Goal: Task Accomplishment & Management: Use online tool/utility

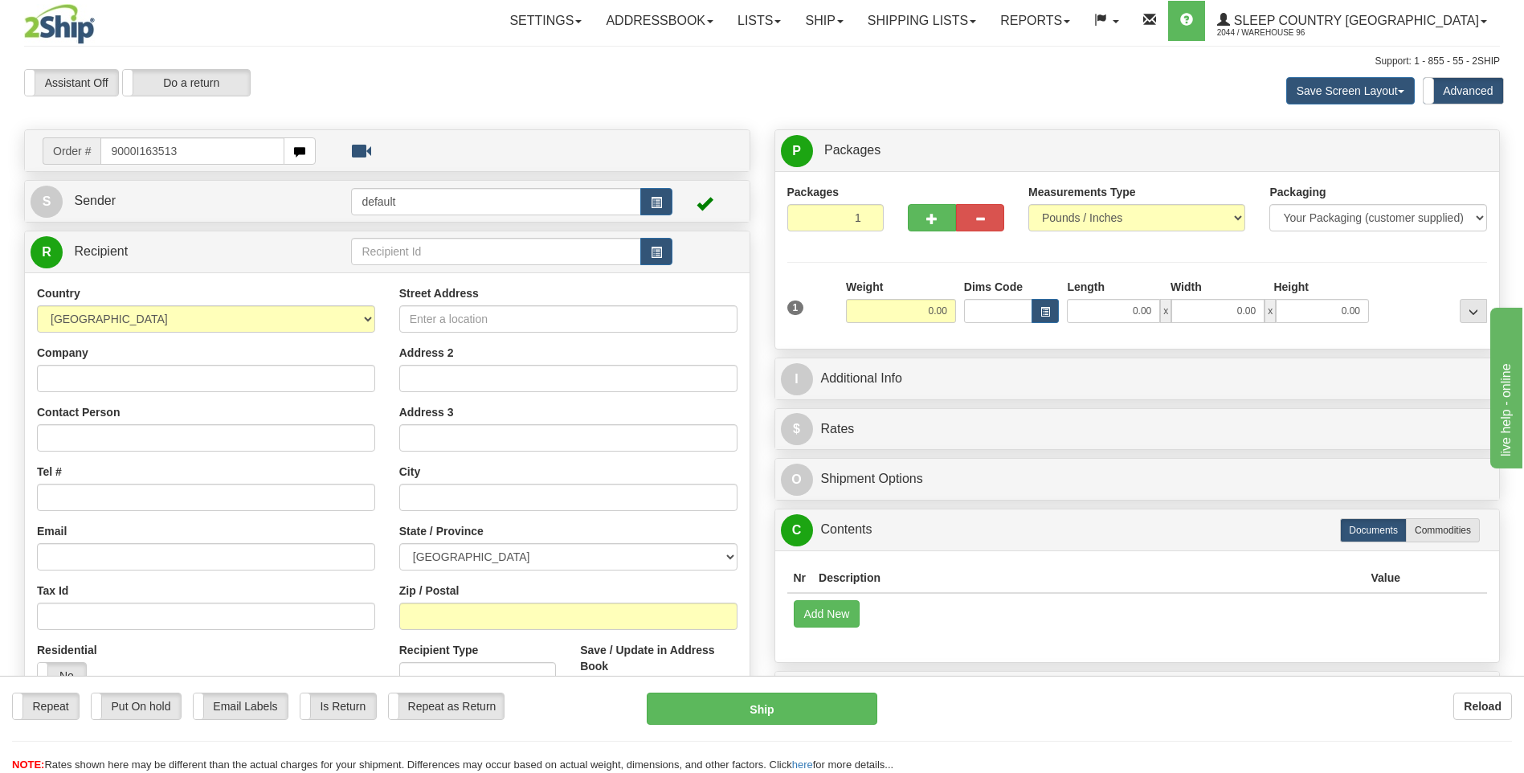
type input "9000I163513"
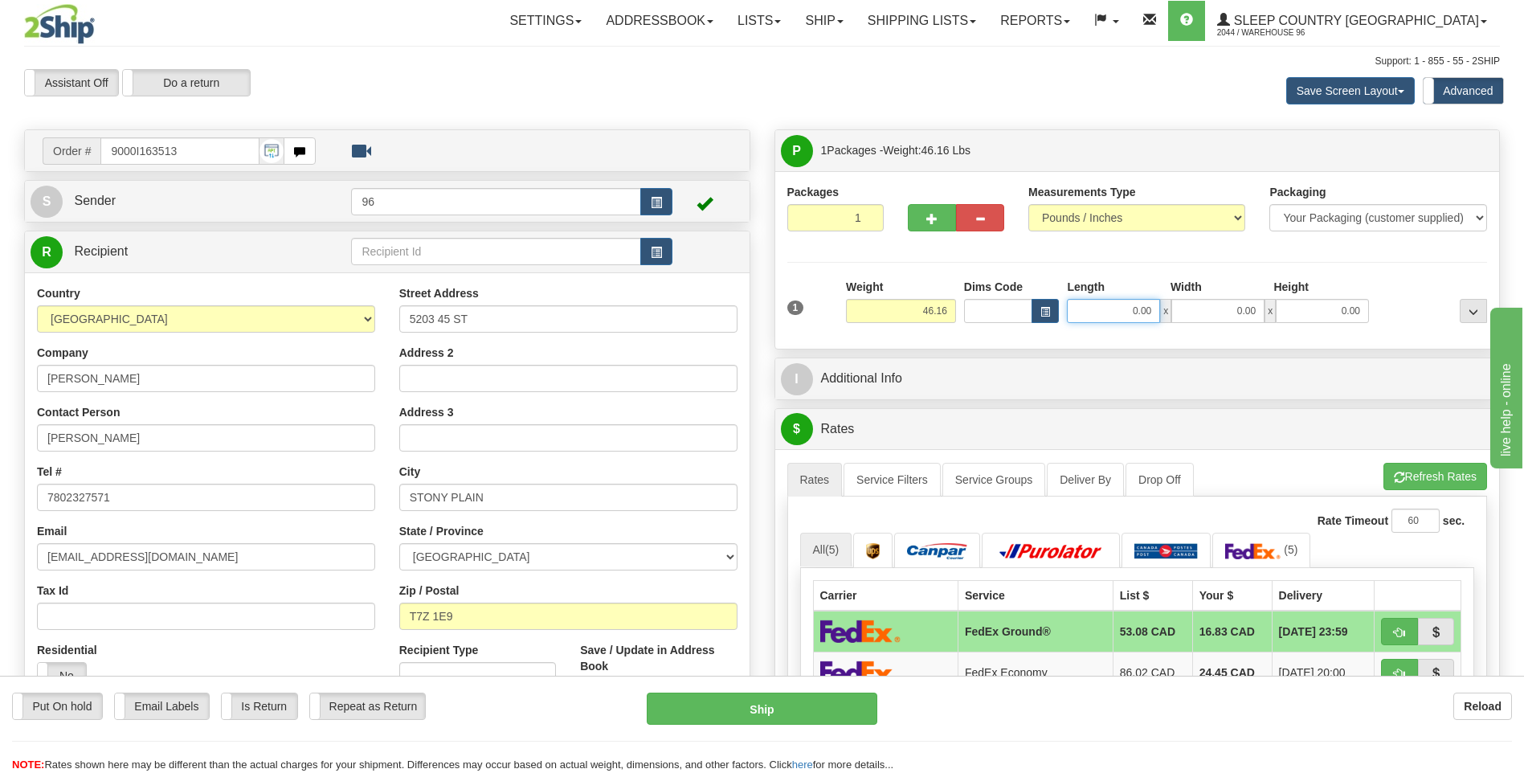
click at [1157, 314] on input "0.00" at bounding box center [1113, 311] width 93 height 24
type input "17.00"
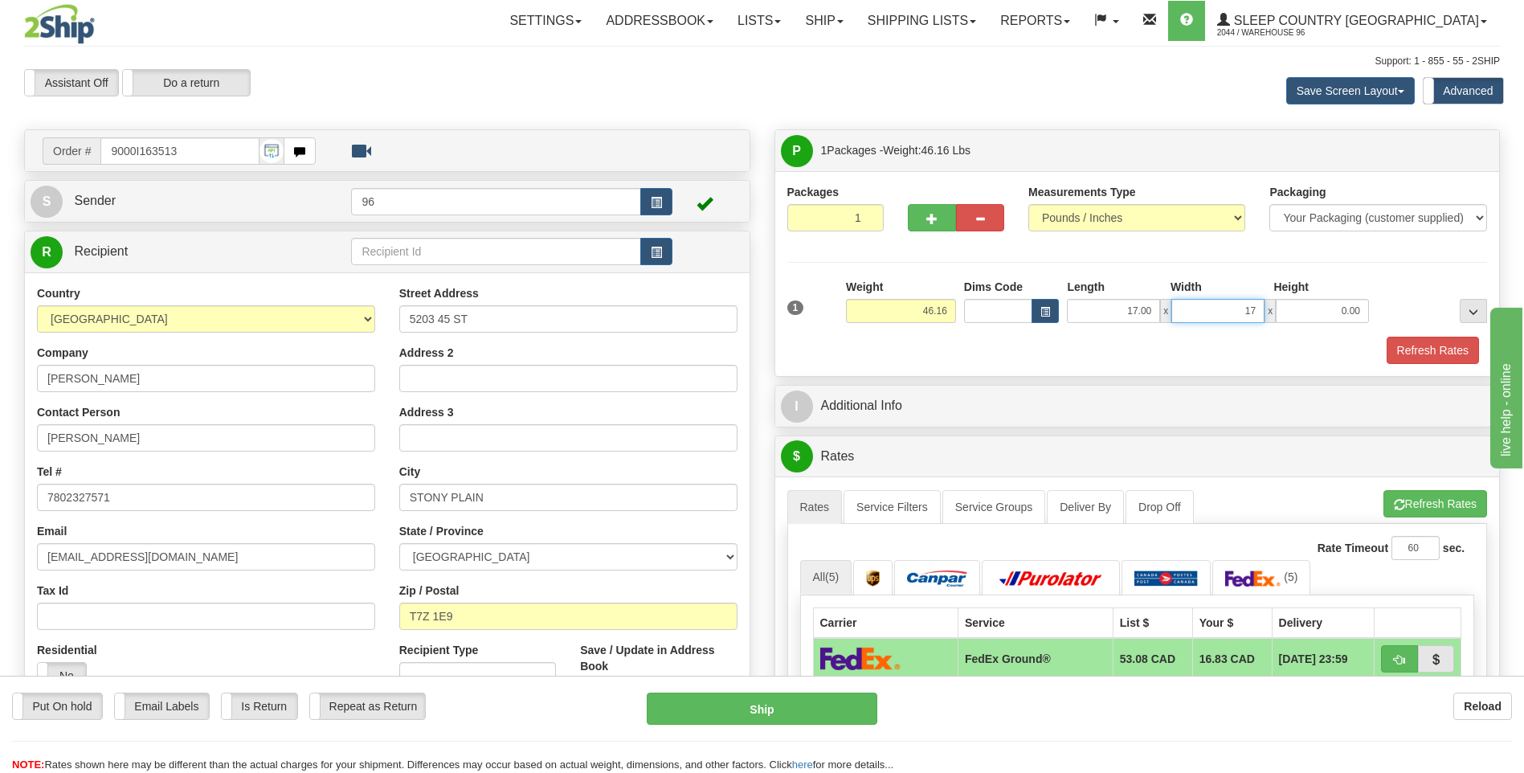
type input "17.00"
type input "42.00"
click at [1402, 335] on div at bounding box center [1137, 335] width 708 height 1
click at [1425, 358] on button "Refresh Rates" at bounding box center [1432, 350] width 92 height 27
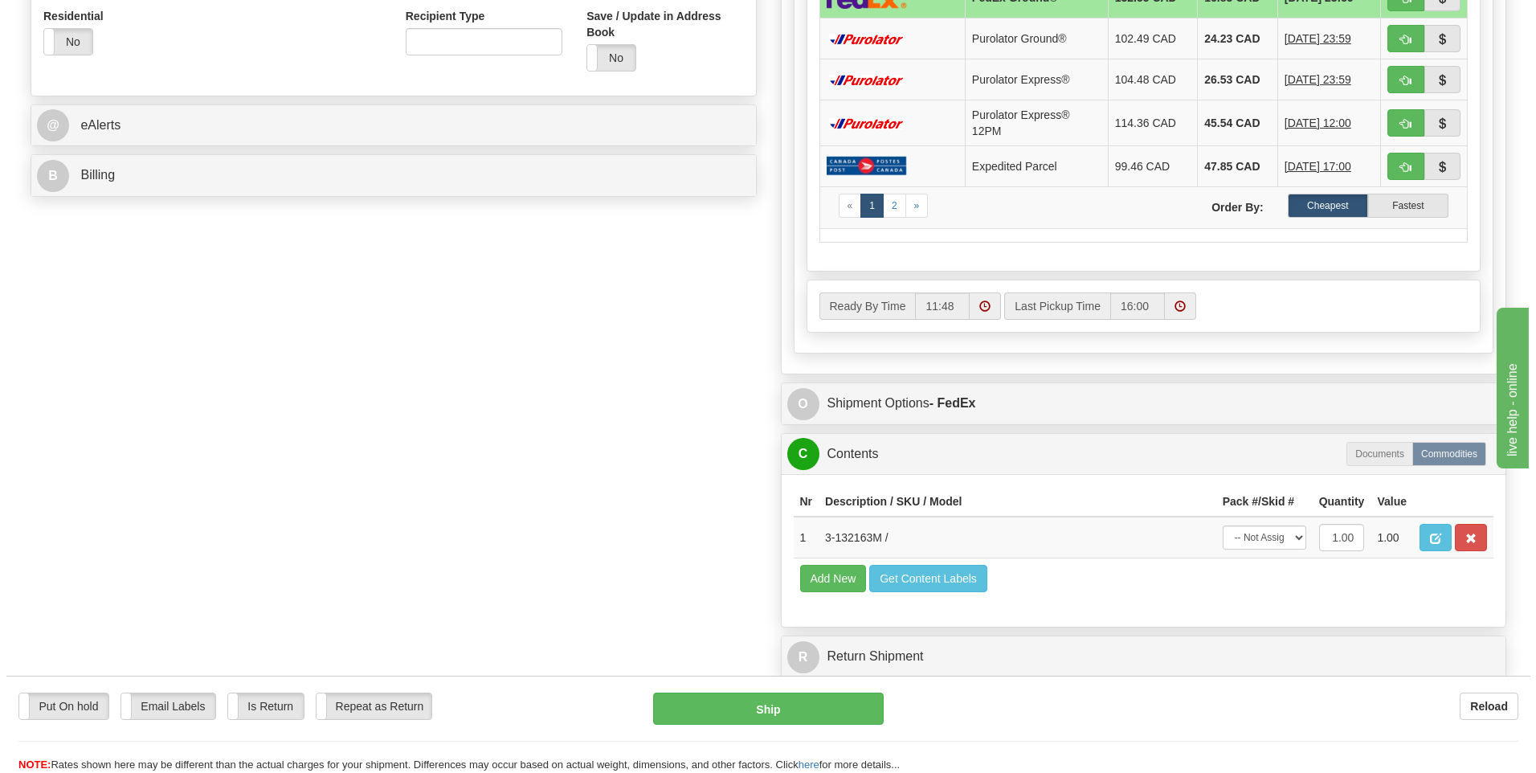
scroll to position [643, 0]
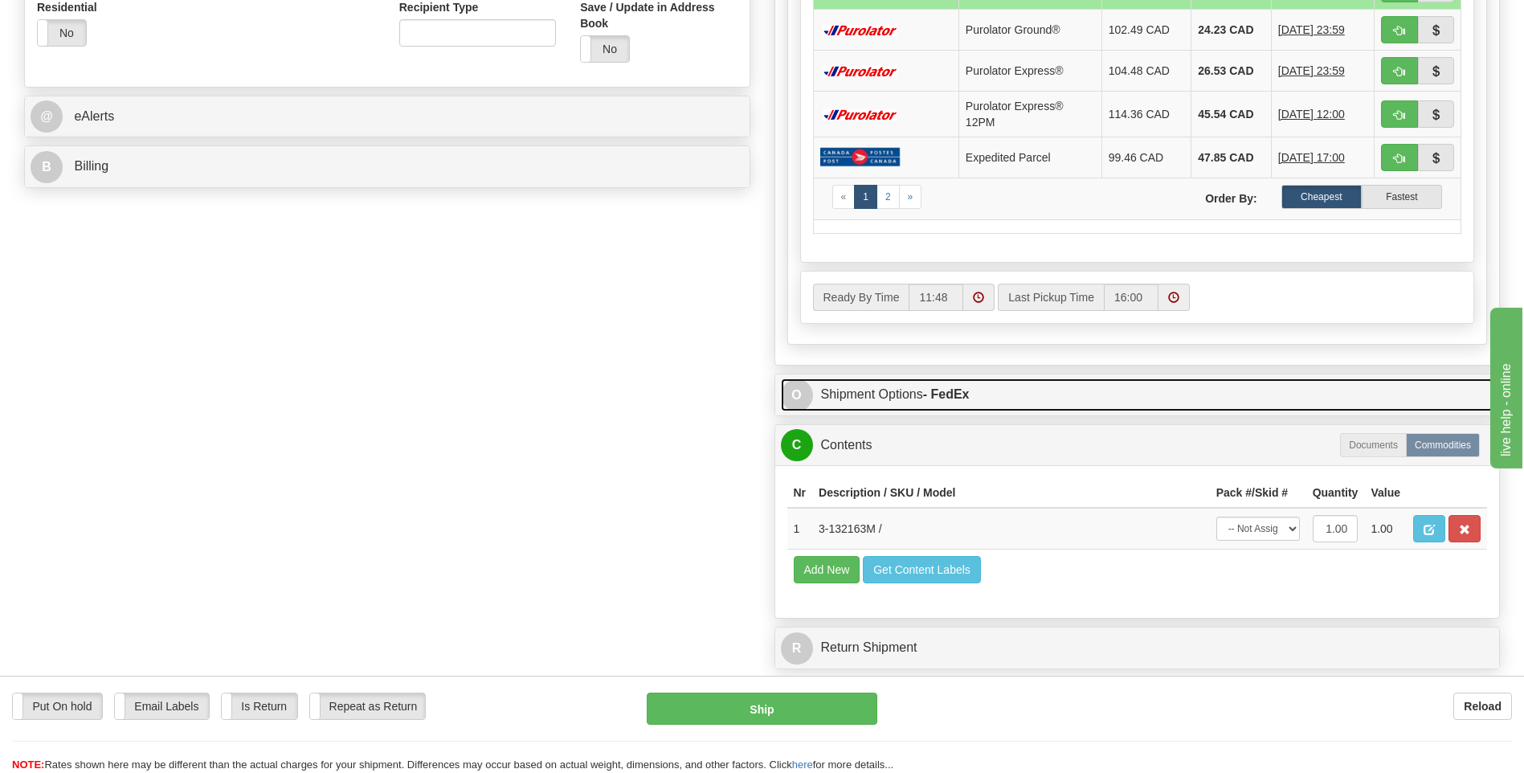
click at [928, 397] on strong "- FedEx" at bounding box center [946, 394] width 47 height 14
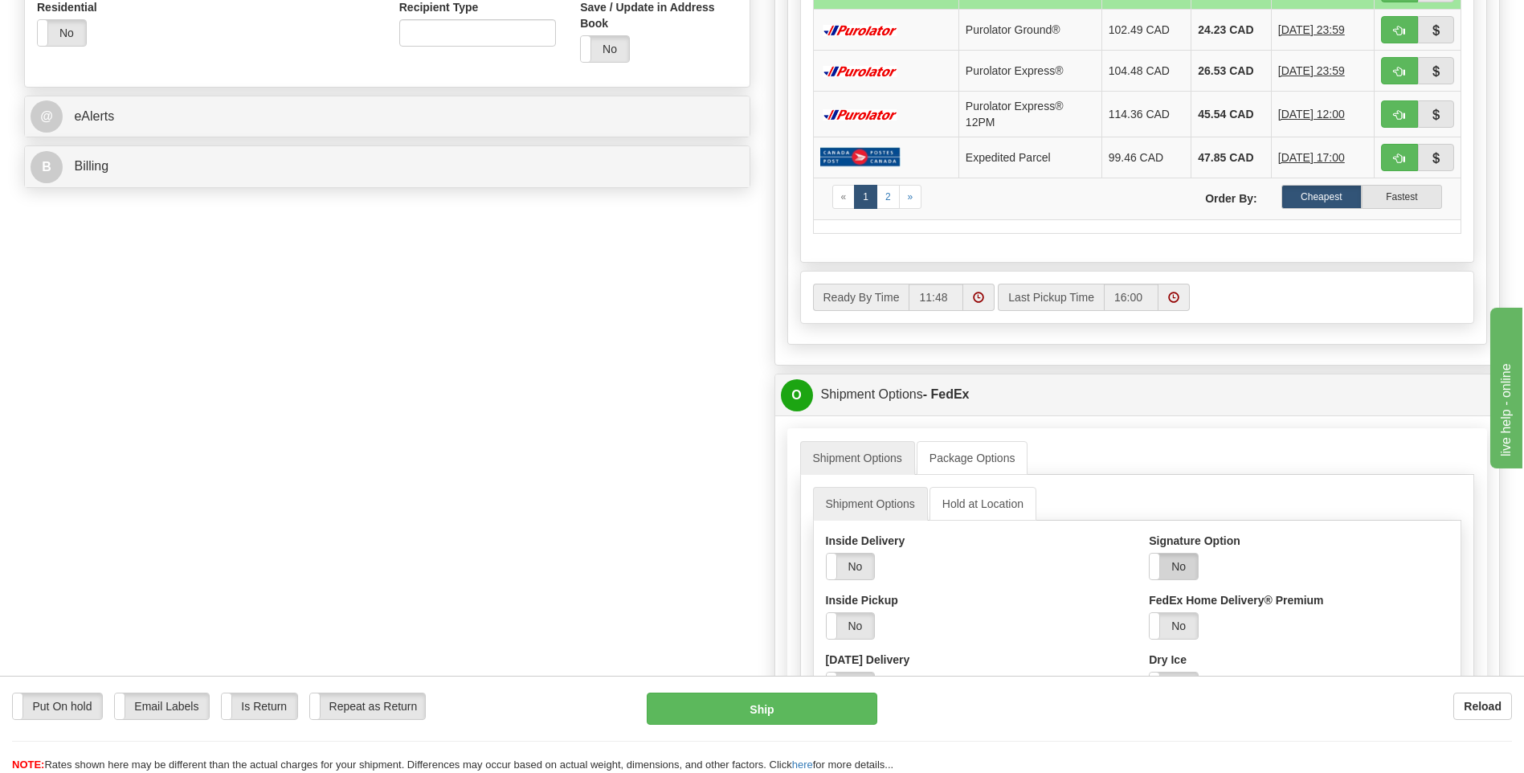
click at [1187, 571] on label "No" at bounding box center [1173, 566] width 48 height 26
click at [1206, 623] on select "Adult Direct Indirect No Signature Required Service Default" at bounding box center [1217, 625] width 137 height 27
select select "2"
click at [1149, 612] on select "Adult Direct Indirect No Signature Required Service Default" at bounding box center [1217, 625] width 137 height 27
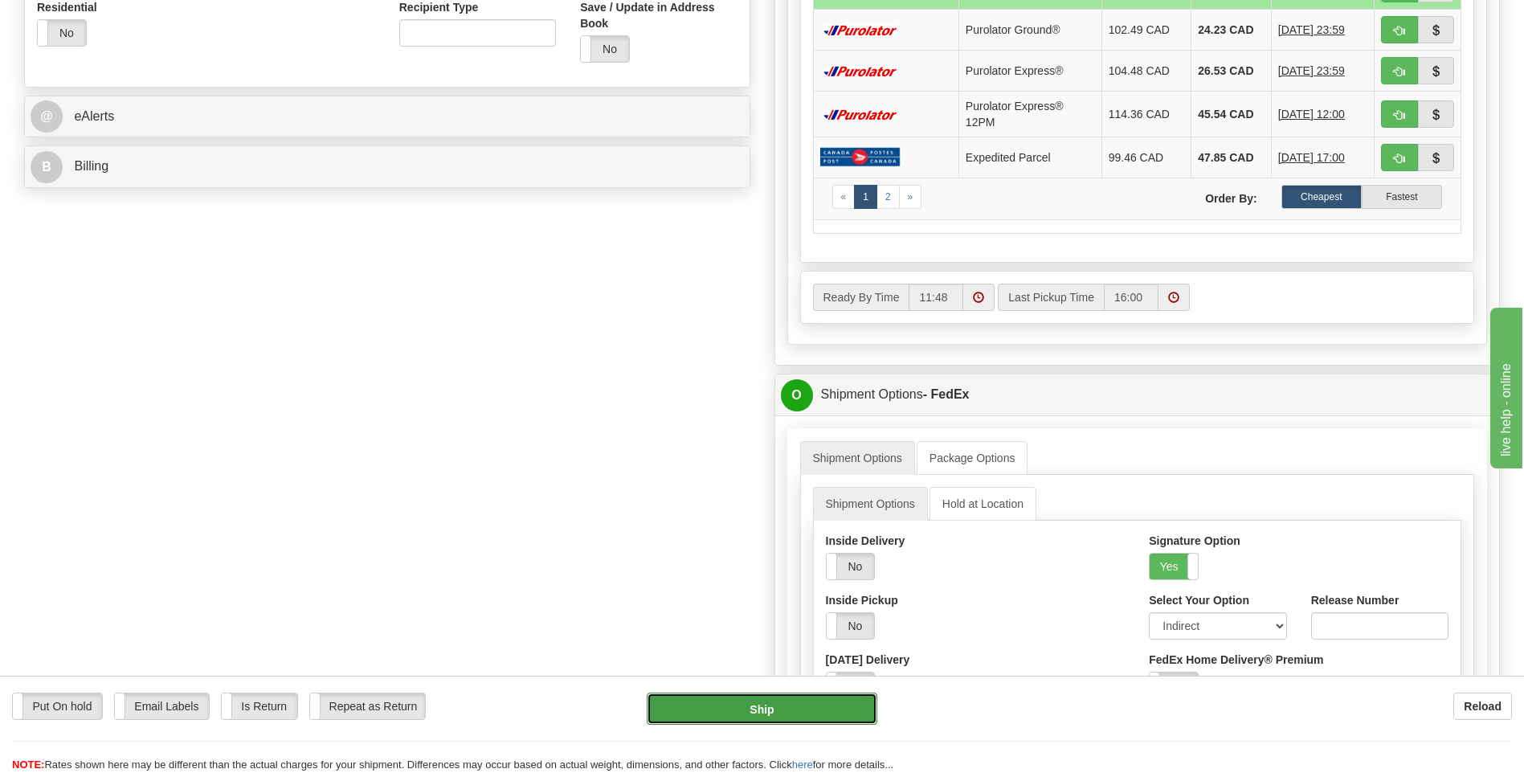
click at [745, 701] on button "Ship" at bounding box center [762, 708] width 230 height 32
type input "92"
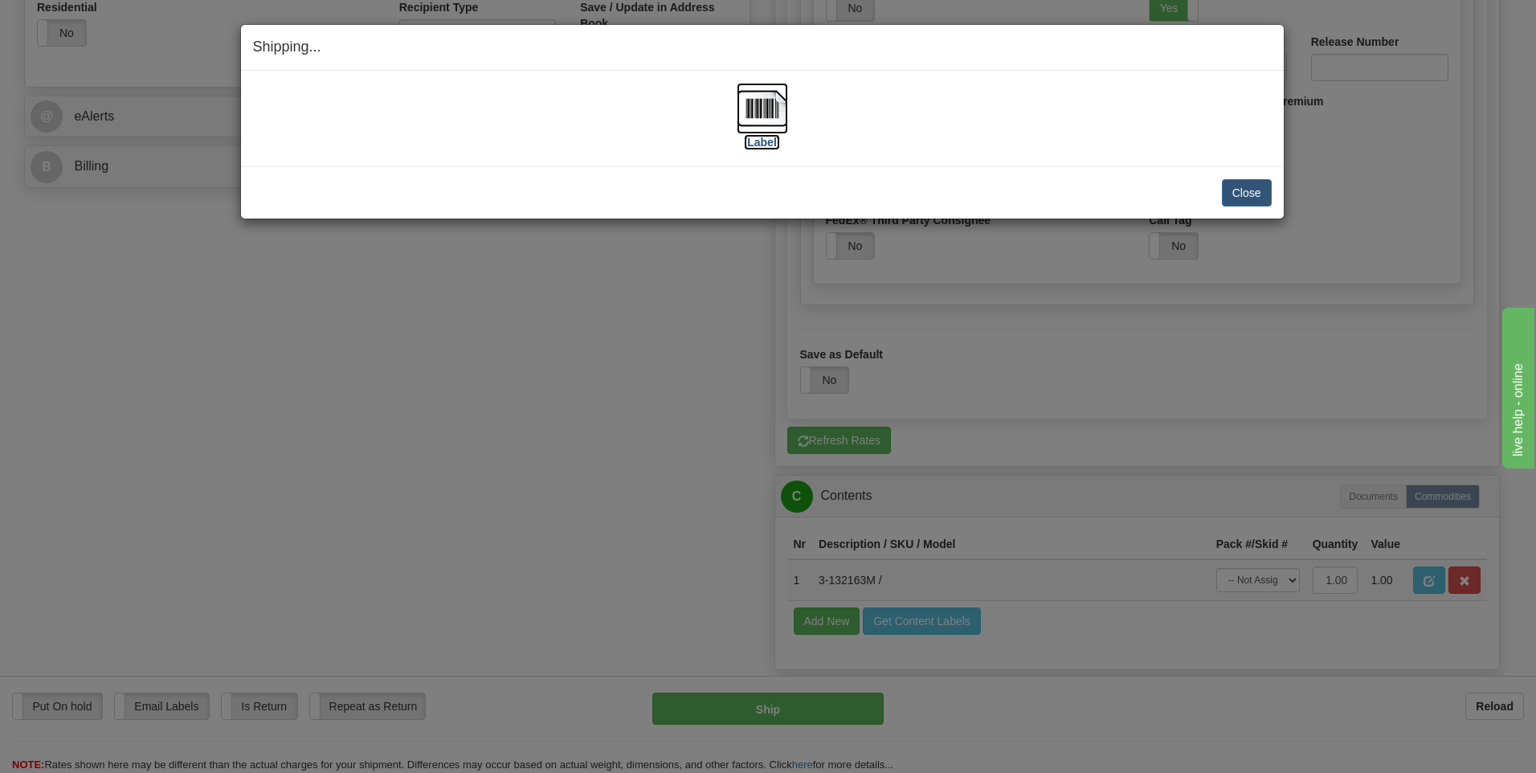
click at [763, 109] on img at bounding box center [761, 108] width 51 height 51
click at [1241, 191] on button "Close" at bounding box center [1247, 192] width 50 height 27
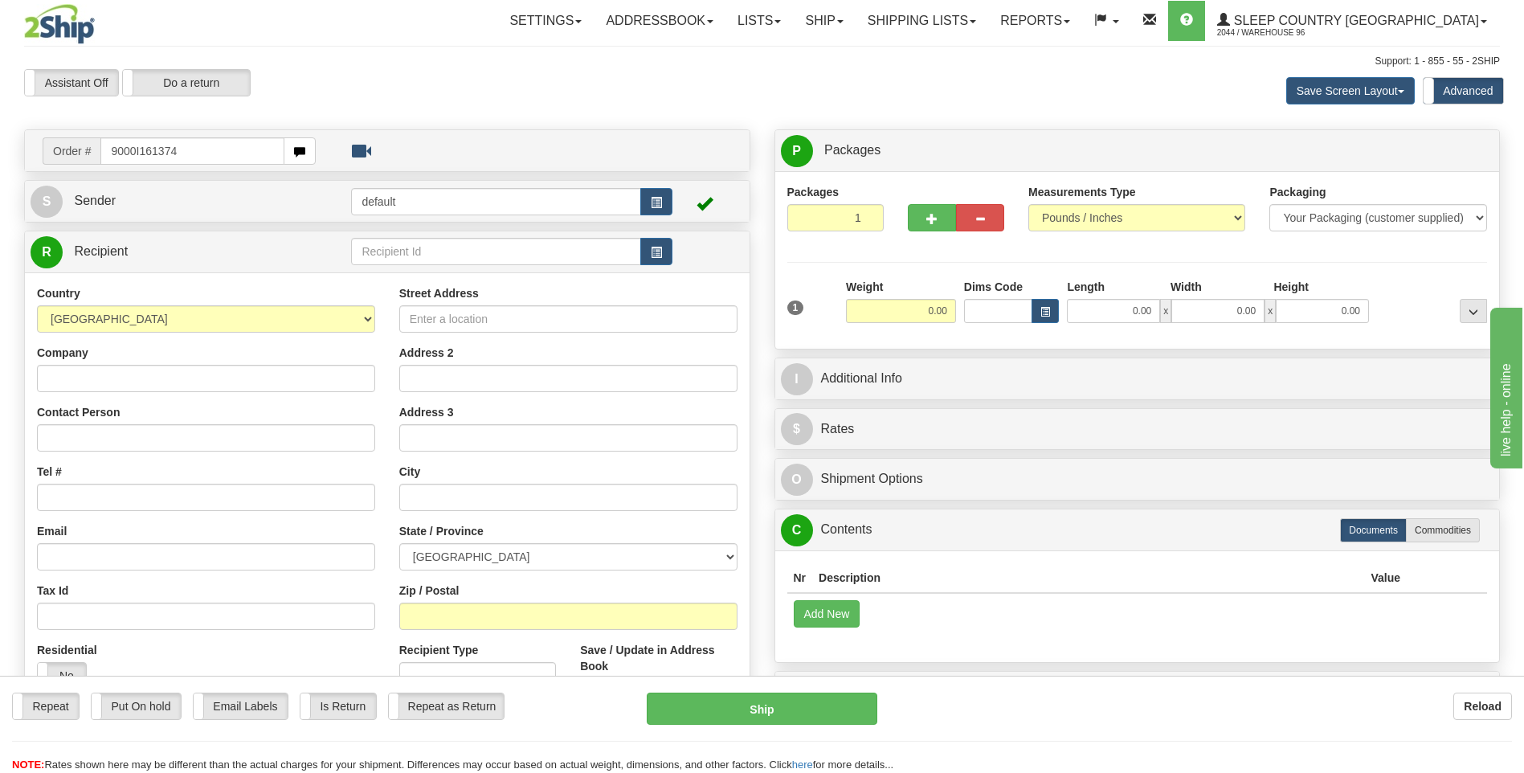
type input "9000I161374"
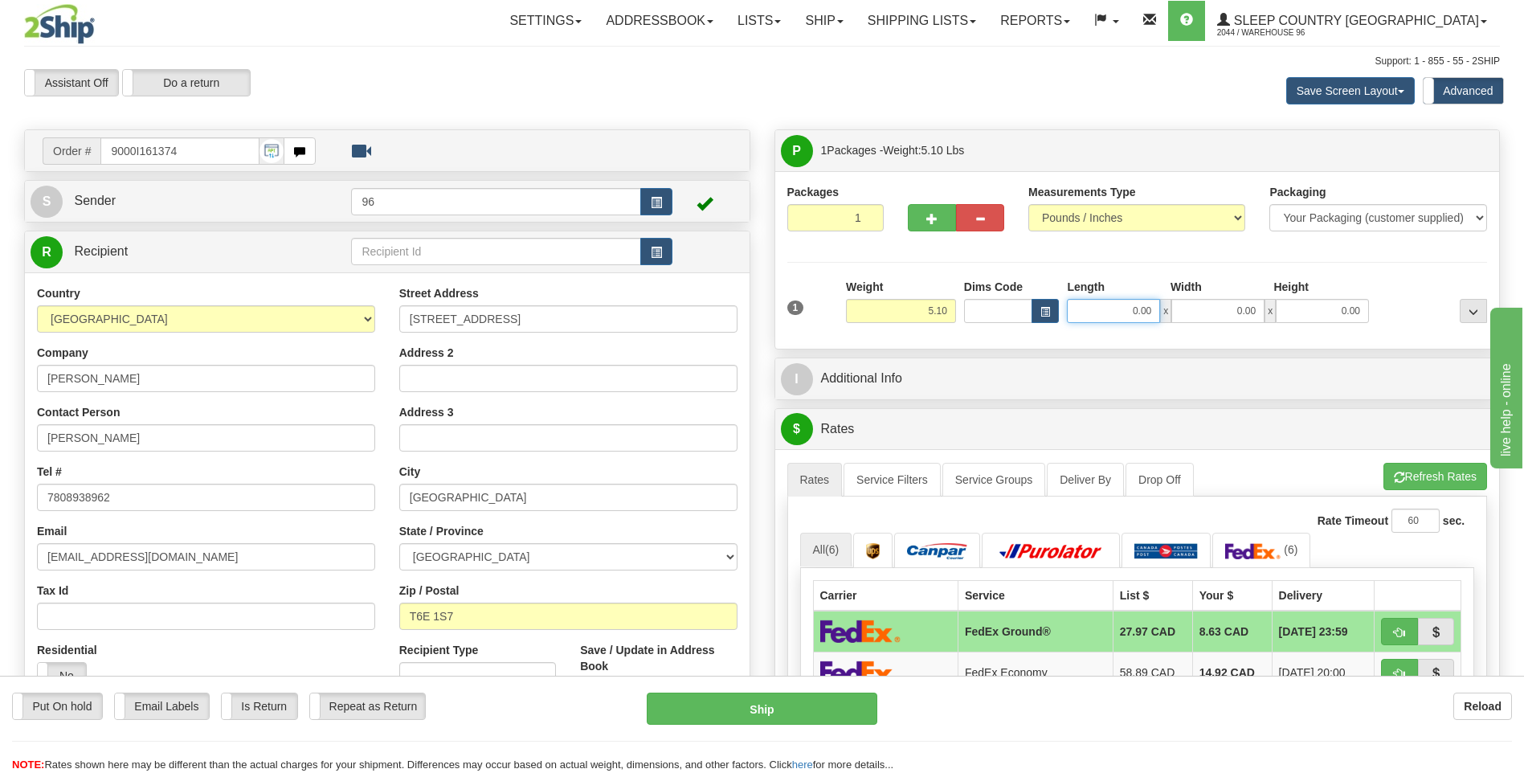
click at [1152, 316] on input "0.00" at bounding box center [1113, 311] width 93 height 24
type input "22.00"
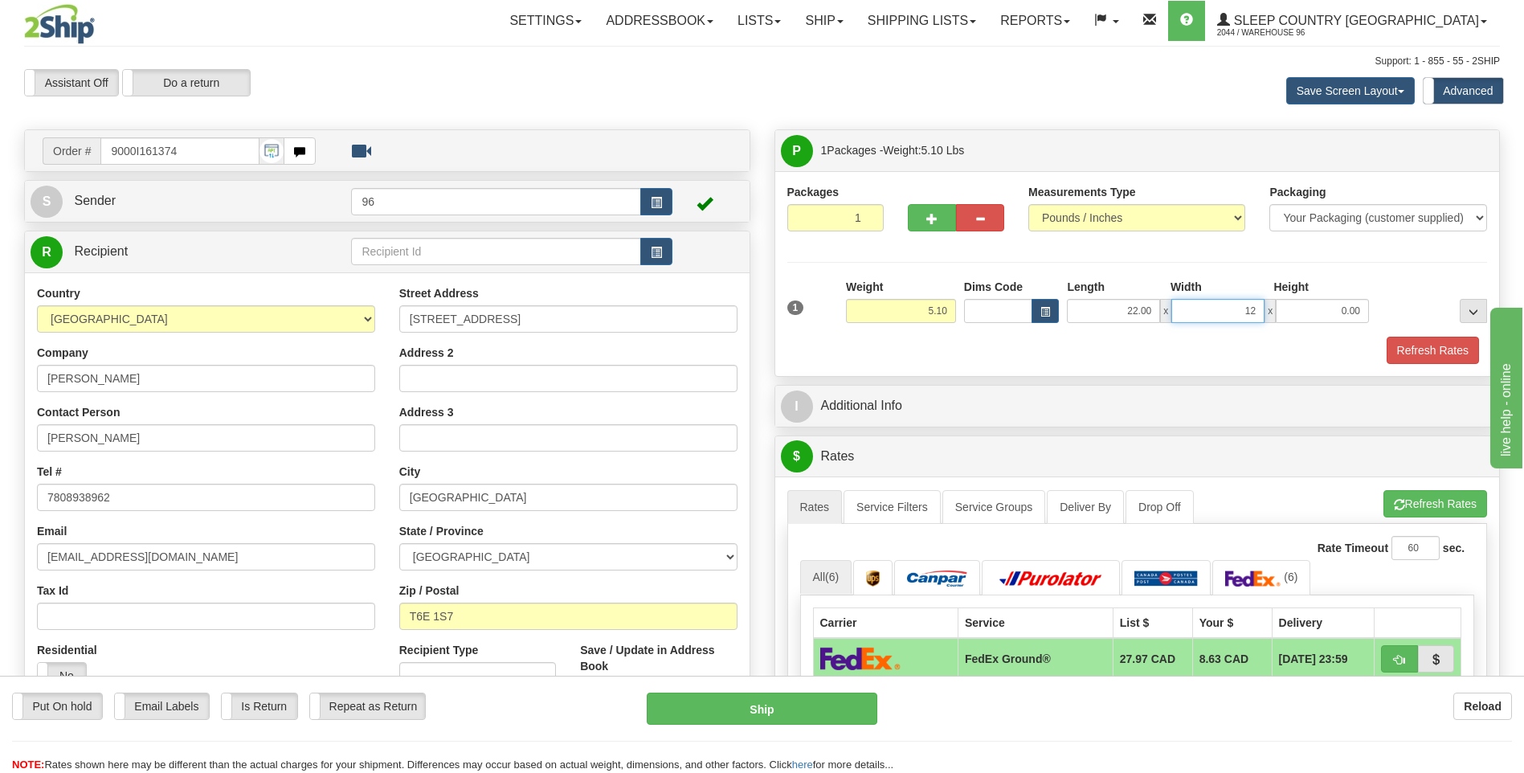
type input "12.00"
click at [1430, 350] on button "Refresh Rates" at bounding box center [1432, 350] width 92 height 27
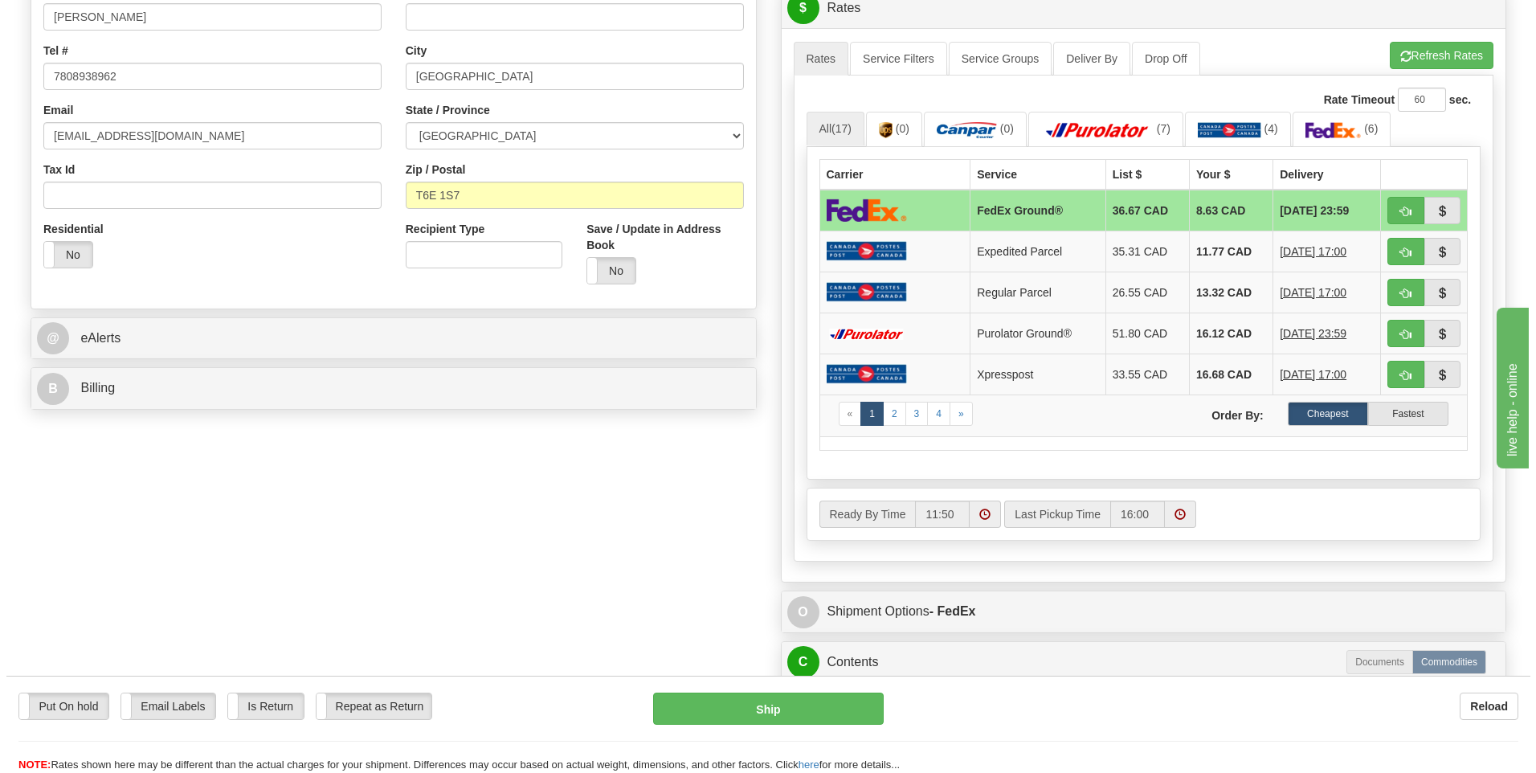
scroll to position [643, 0]
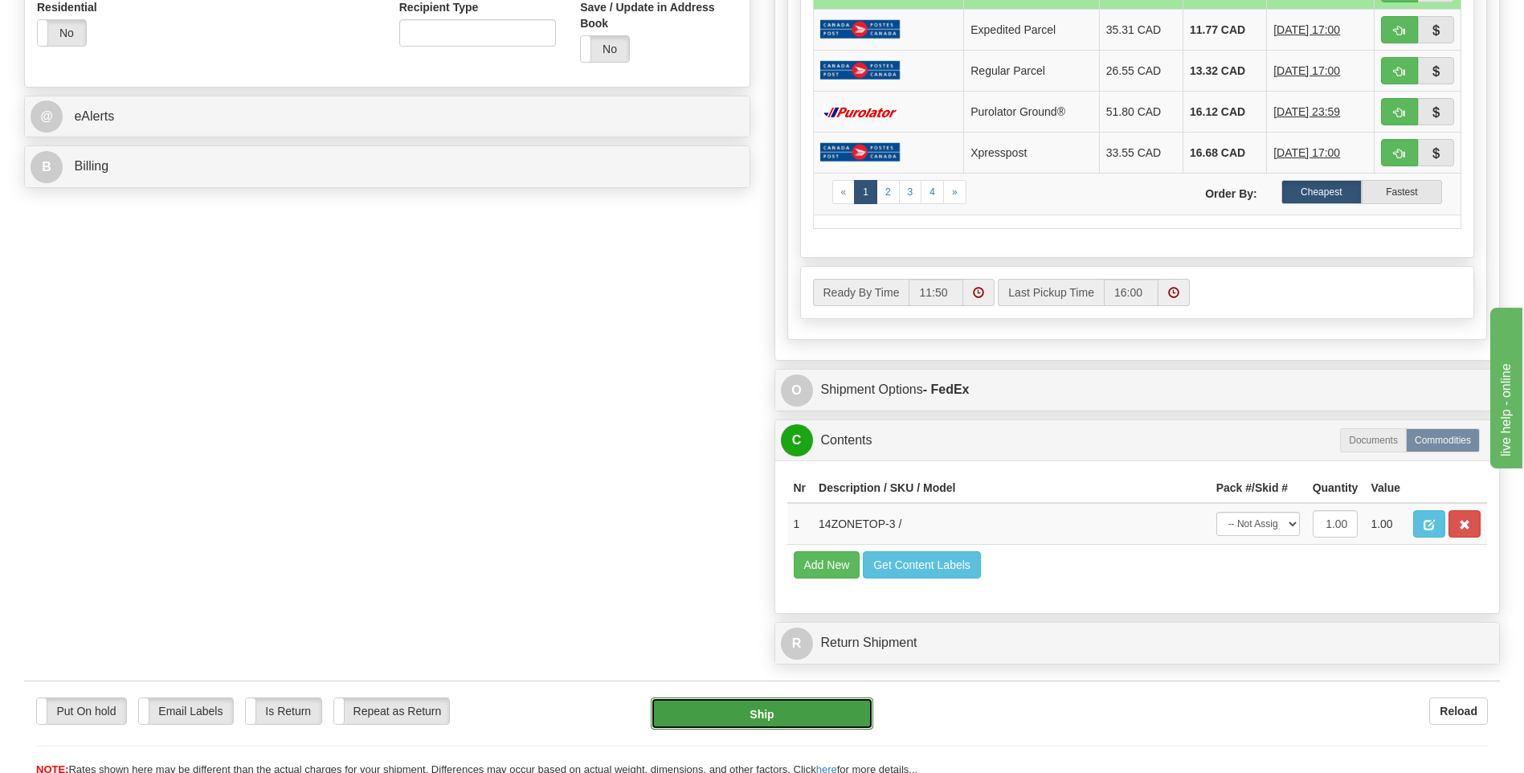
click at [736, 706] on button "Ship" at bounding box center [762, 713] width 222 height 32
type input "92"
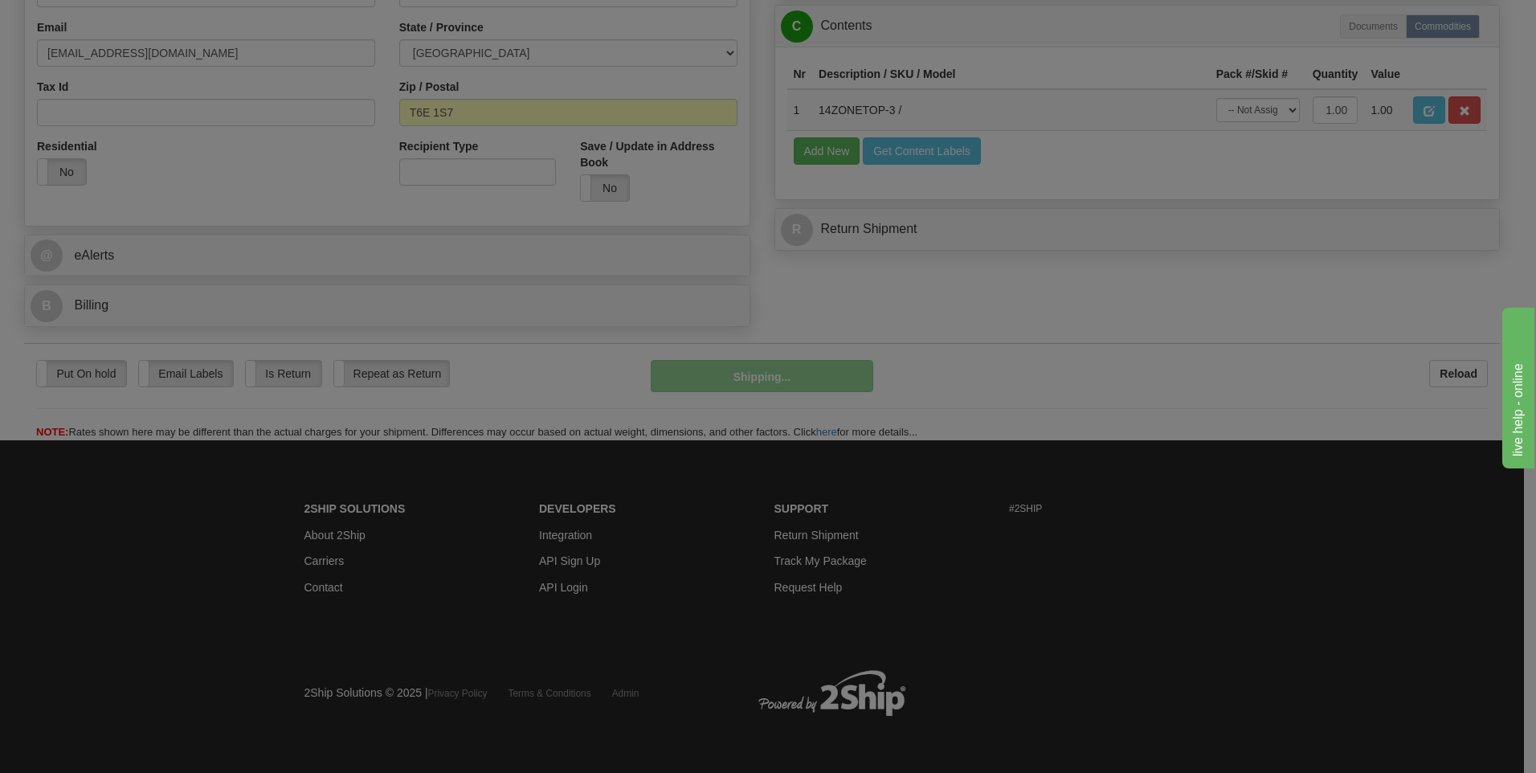
scroll to position [504, 0]
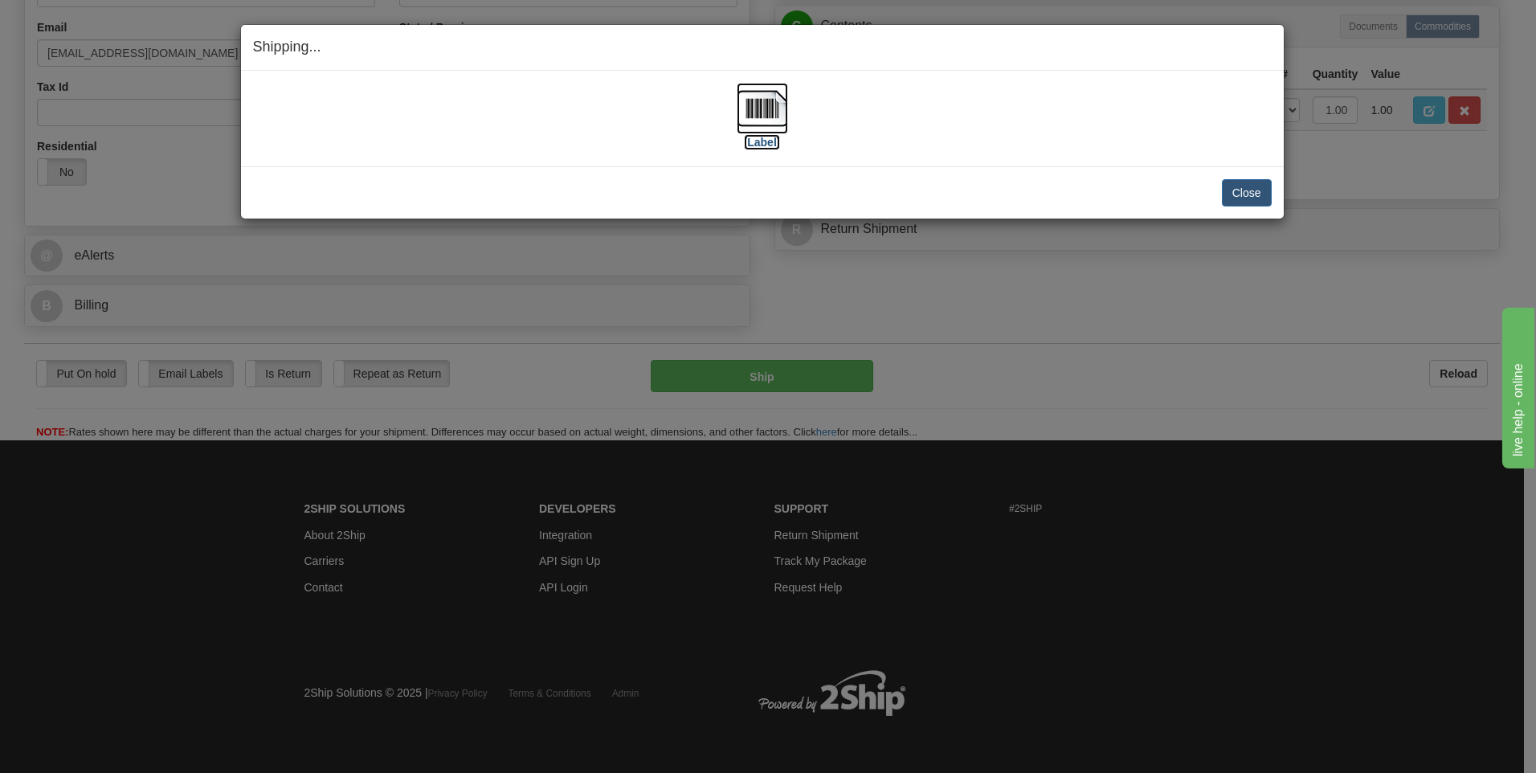
click at [768, 111] on img at bounding box center [761, 108] width 51 height 51
drag, startPoint x: 1262, startPoint y: 198, endPoint x: 1233, endPoint y: 190, distance: 30.0
click at [1255, 193] on button "Close" at bounding box center [1247, 192] width 50 height 27
